Goal: Communication & Community: Answer question/provide support

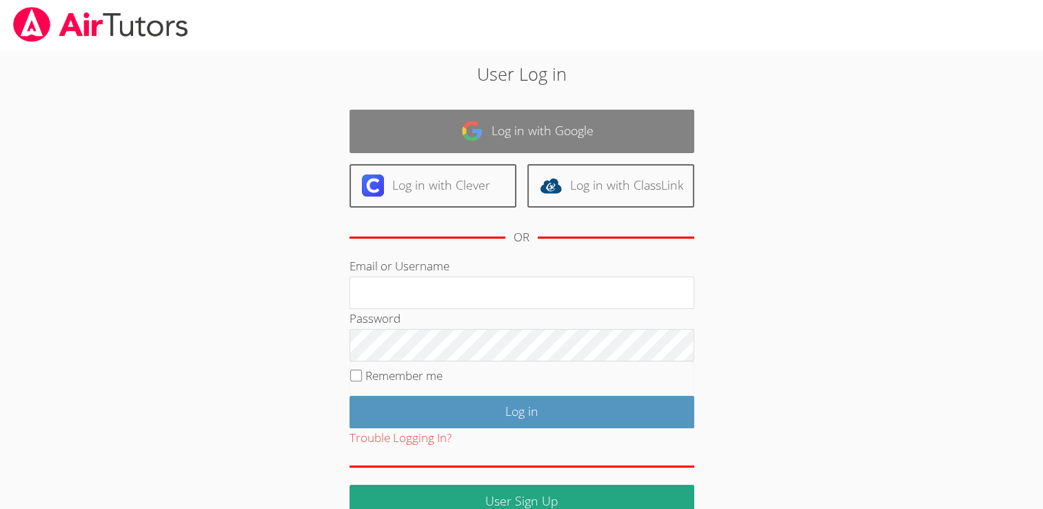
click at [631, 117] on link "Log in with Google" at bounding box center [522, 131] width 345 height 43
click at [571, 137] on link "Log in with Google" at bounding box center [522, 131] width 345 height 43
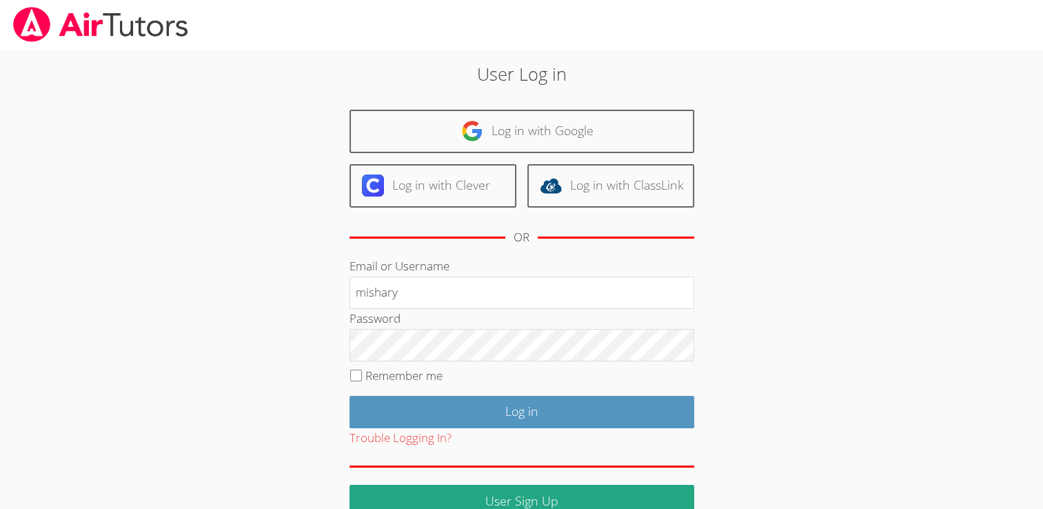
type input "mishary"
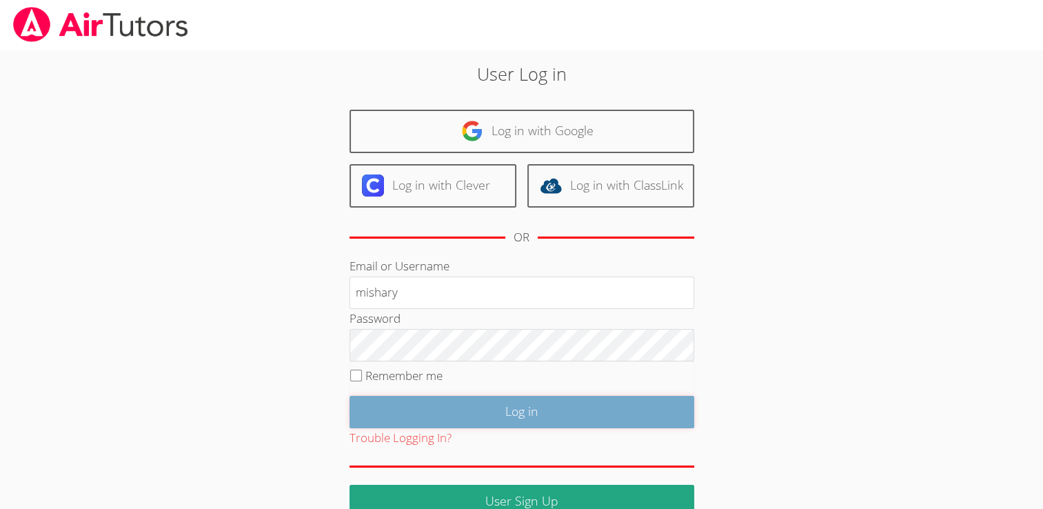
click at [560, 412] on input "Log in" at bounding box center [522, 412] width 345 height 32
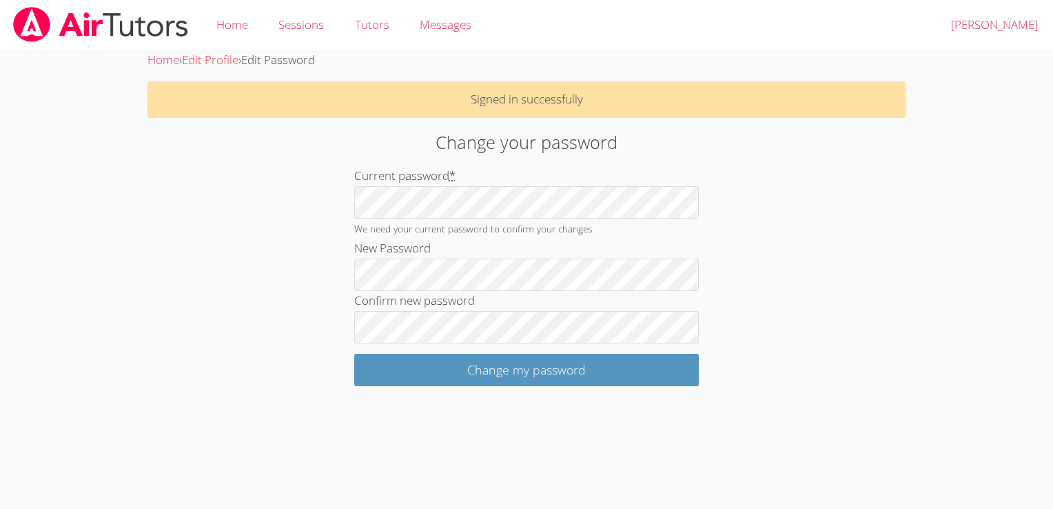
click at [676, 353] on form "Current password * We need your current password to confirm your changes New Pa…" at bounding box center [526, 276] width 345 height 220
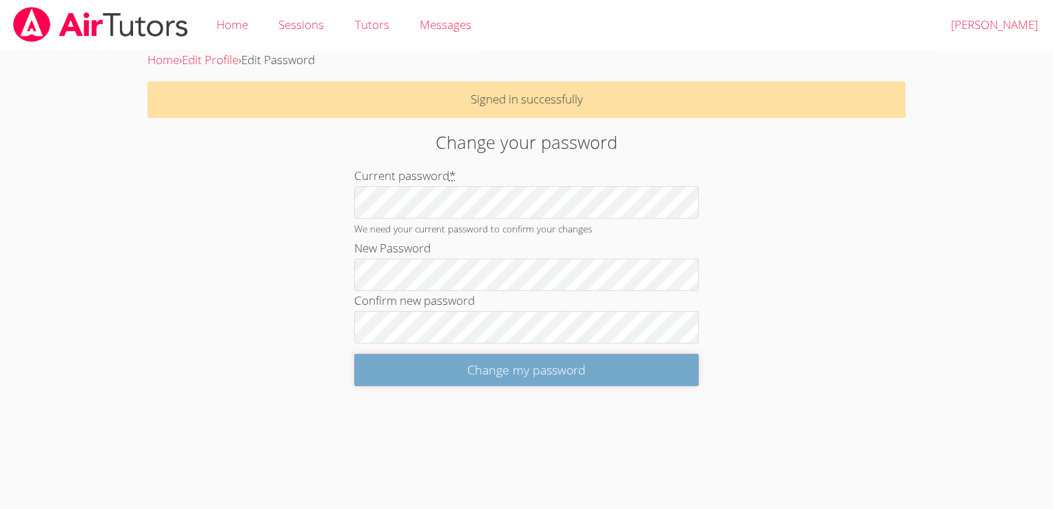
click at [643, 378] on input "Change my password" at bounding box center [526, 370] width 345 height 32
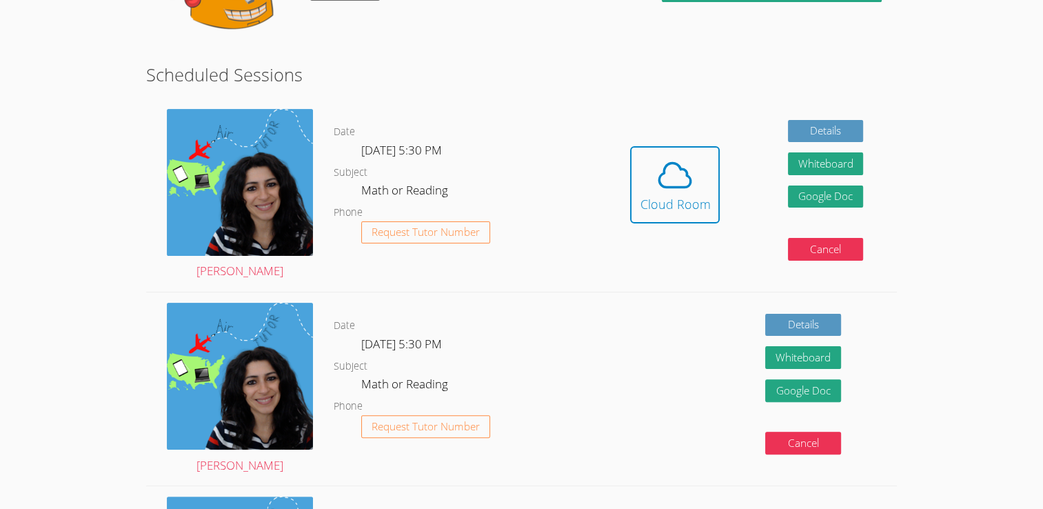
scroll to position [280, 0]
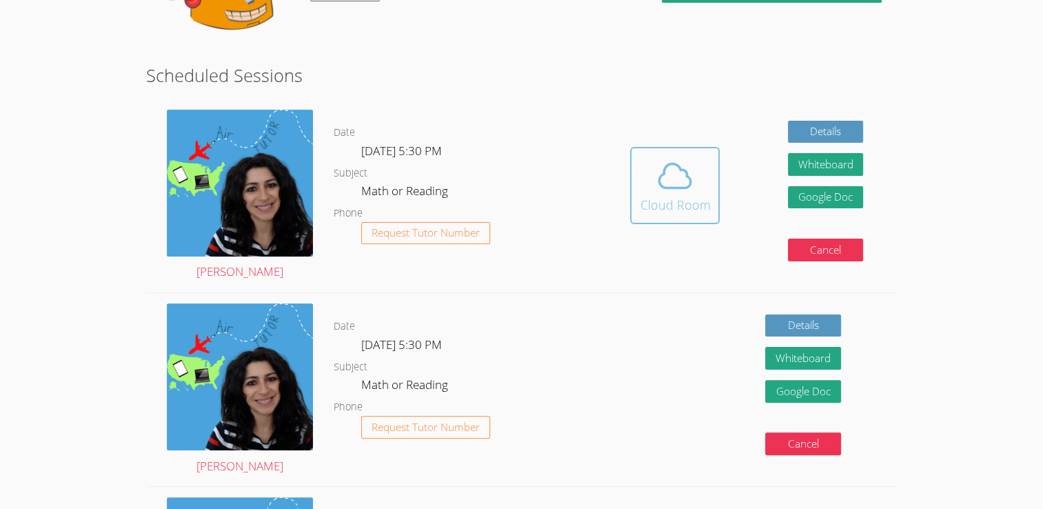
click at [681, 179] on icon at bounding box center [675, 175] width 39 height 39
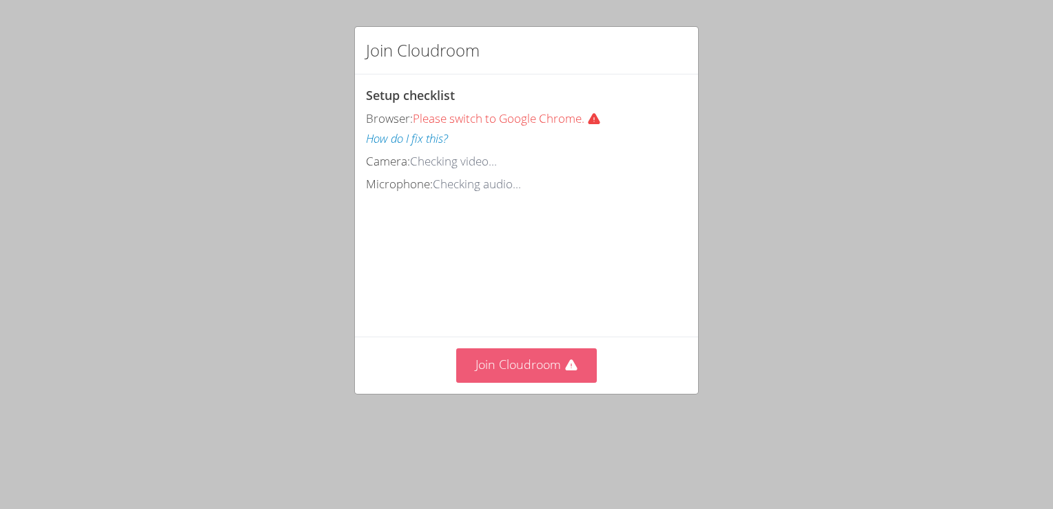
click at [536, 382] on button "Join Cloudroom" at bounding box center [526, 365] width 141 height 34
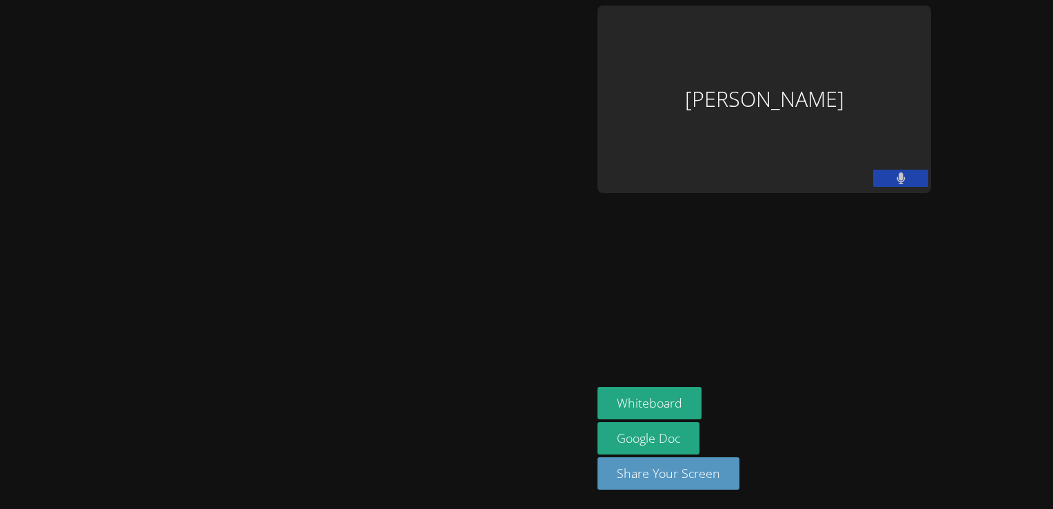
click at [449, 222] on div at bounding box center [296, 255] width 581 height 498
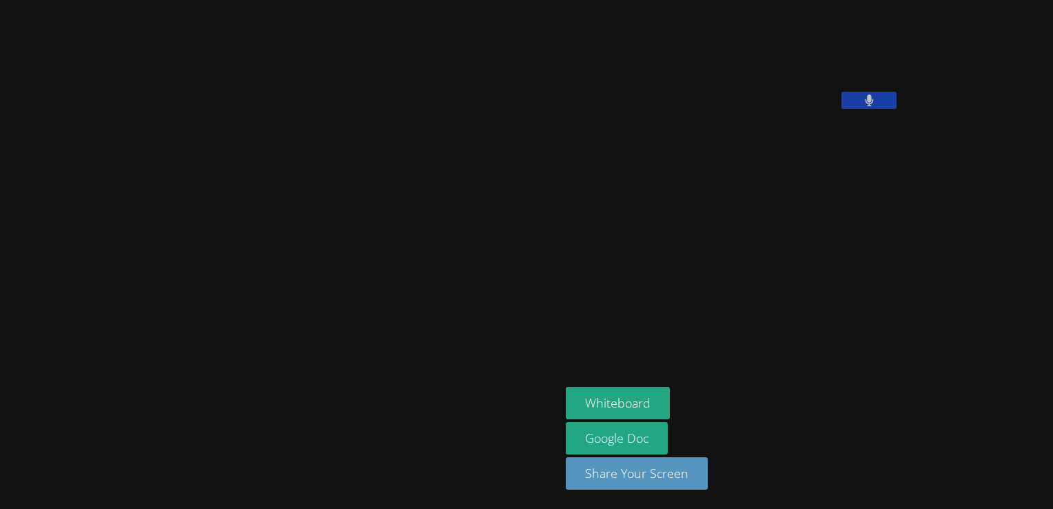
click at [842, 109] on button at bounding box center [869, 100] width 55 height 17
click at [865, 106] on icon at bounding box center [869, 100] width 8 height 12
click at [842, 109] on button at bounding box center [869, 100] width 55 height 17
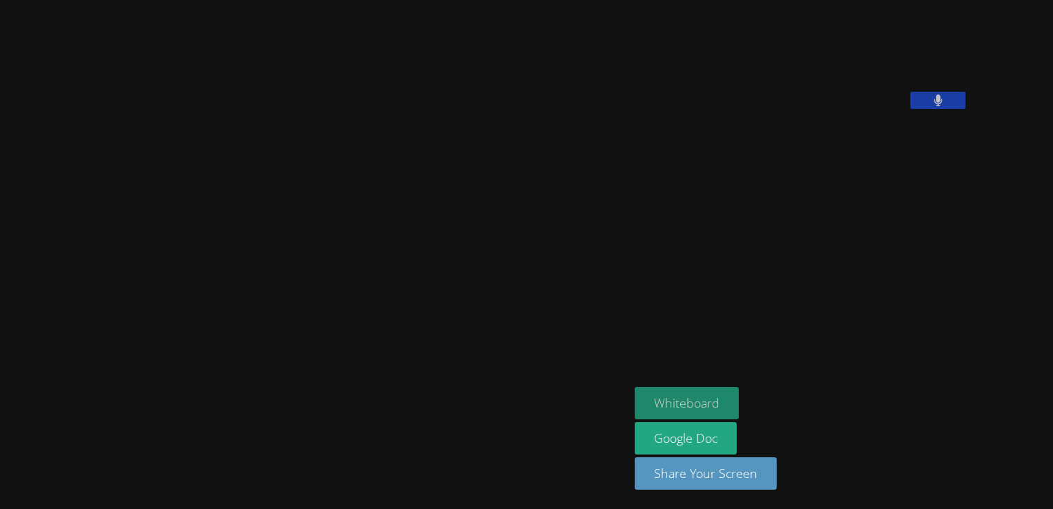
click at [739, 395] on button "Whiteboard" at bounding box center [687, 403] width 104 height 32
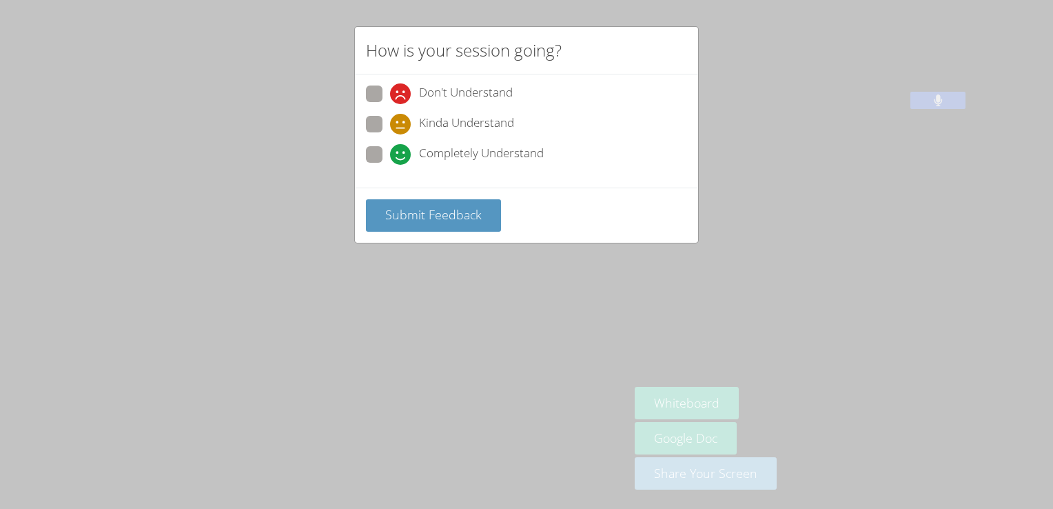
click at [404, 148] on icon at bounding box center [400, 154] width 21 height 21
click at [402, 148] on input "Completely Understand" at bounding box center [396, 152] width 12 height 12
radio input "true"
click at [410, 209] on span "Submit Feedback" at bounding box center [433, 214] width 97 height 17
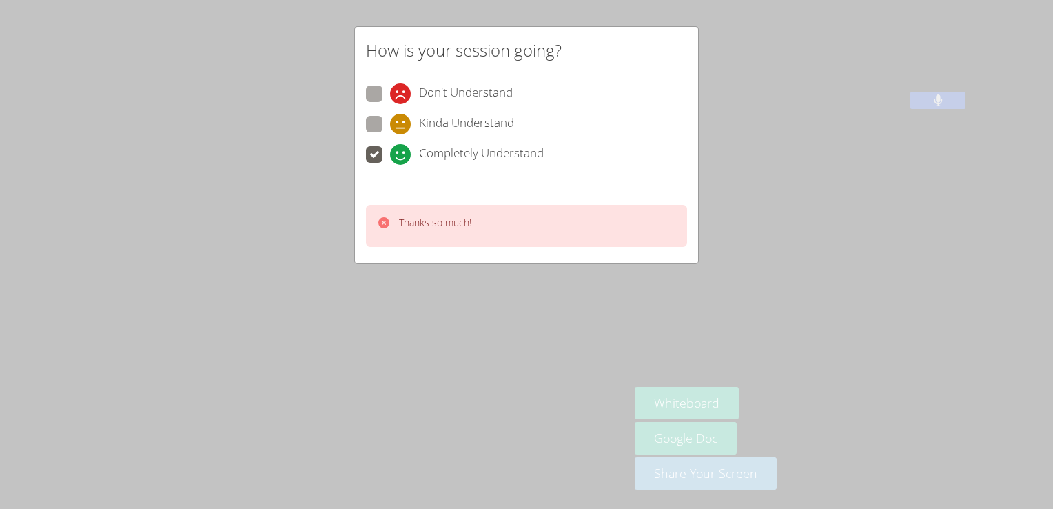
click at [417, 221] on p "Thanks so much!" at bounding box center [435, 223] width 72 height 14
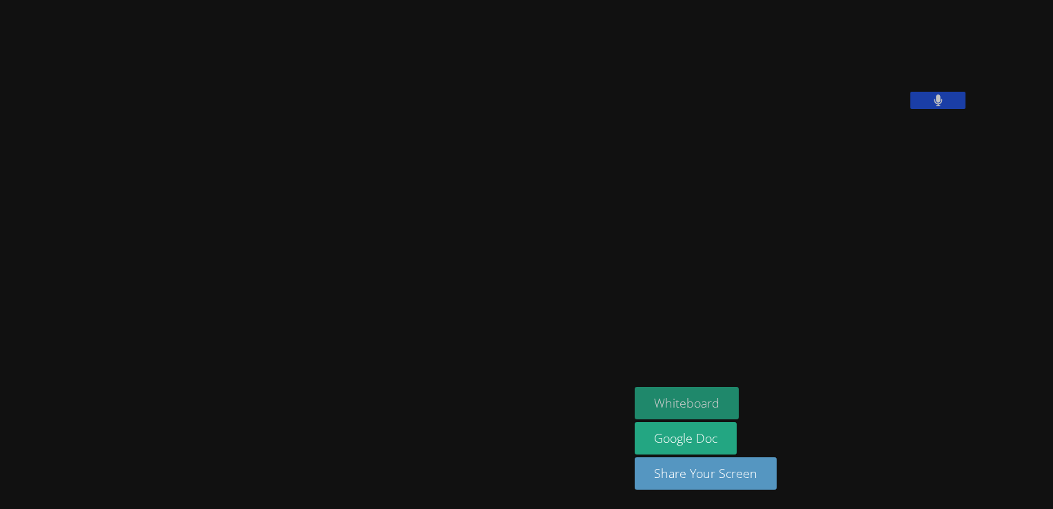
click at [739, 397] on button "Whiteboard" at bounding box center [687, 403] width 104 height 32
